Goal: Go to known website: Access a specific website the user already knows

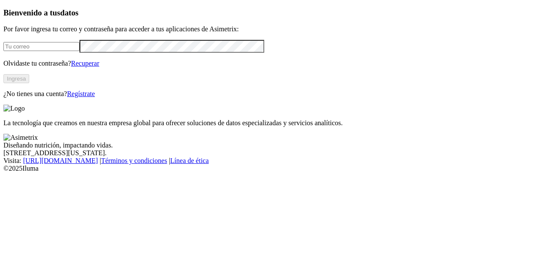
type input "jaime.jaramillo@premexcorp.com"
click at [29, 83] on button "Ingresa" at bounding box center [16, 78] width 26 height 9
